Goal: Book appointment/travel/reservation

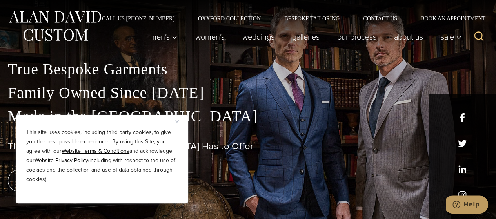
click at [176, 120] on img "Close" at bounding box center [177, 122] width 4 height 4
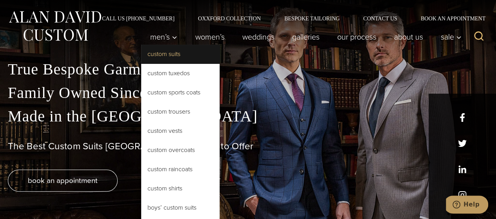
click at [167, 52] on link "Custom Suits" at bounding box center [180, 54] width 78 height 19
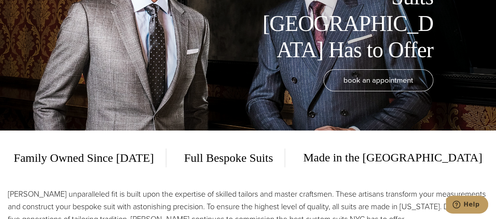
scroll to position [125, 0]
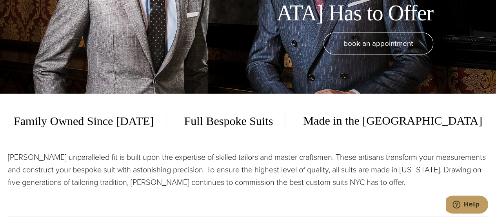
click at [494, 216] on div "Family Owned Since [DATE] Full Bespoke Suits Made in the [GEOGRAPHIC_DATA] [PER…" at bounding box center [248, 160] width 496 height 132
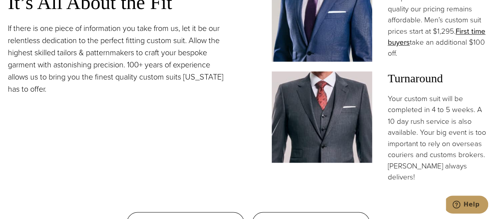
scroll to position [642, 0]
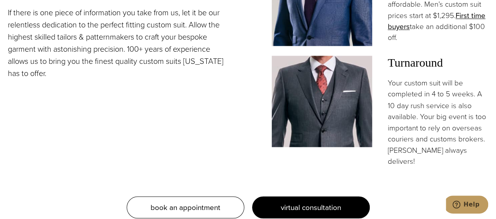
click at [313, 201] on span "virtual consultation" at bounding box center [311, 206] width 60 height 11
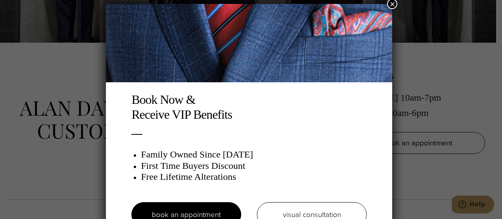
scroll to position [4, 0]
